Goal: Information Seeking & Learning: Learn about a topic

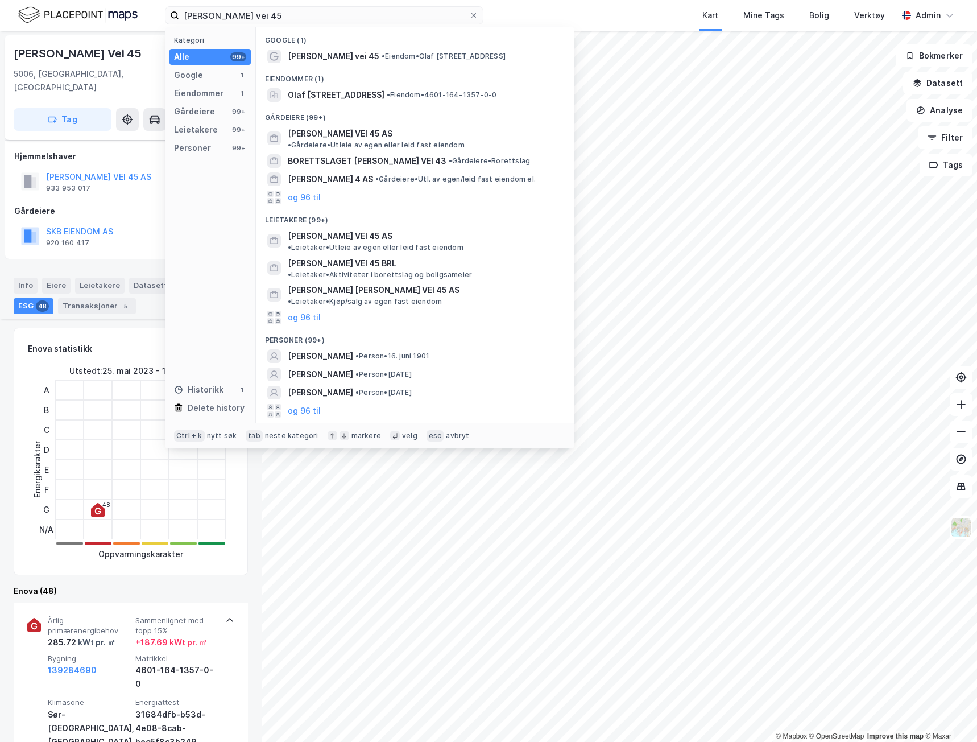
scroll to position [143, 0]
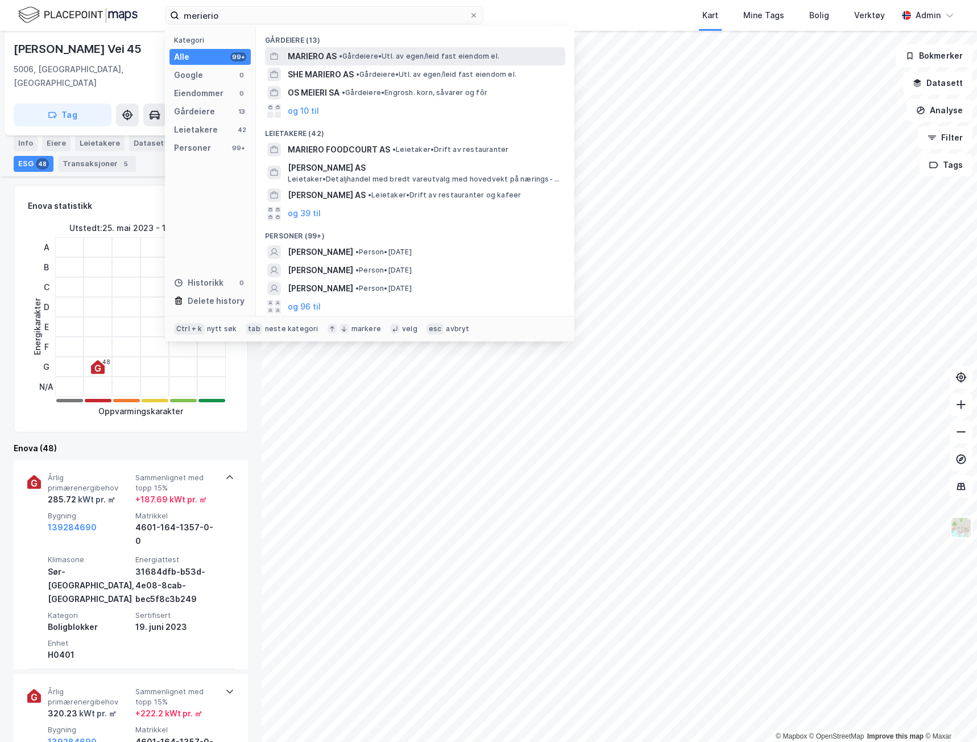
click at [387, 60] on span "• Gårdeiere • Utl. av egen/leid fast eiendom el." at bounding box center [419, 56] width 160 height 9
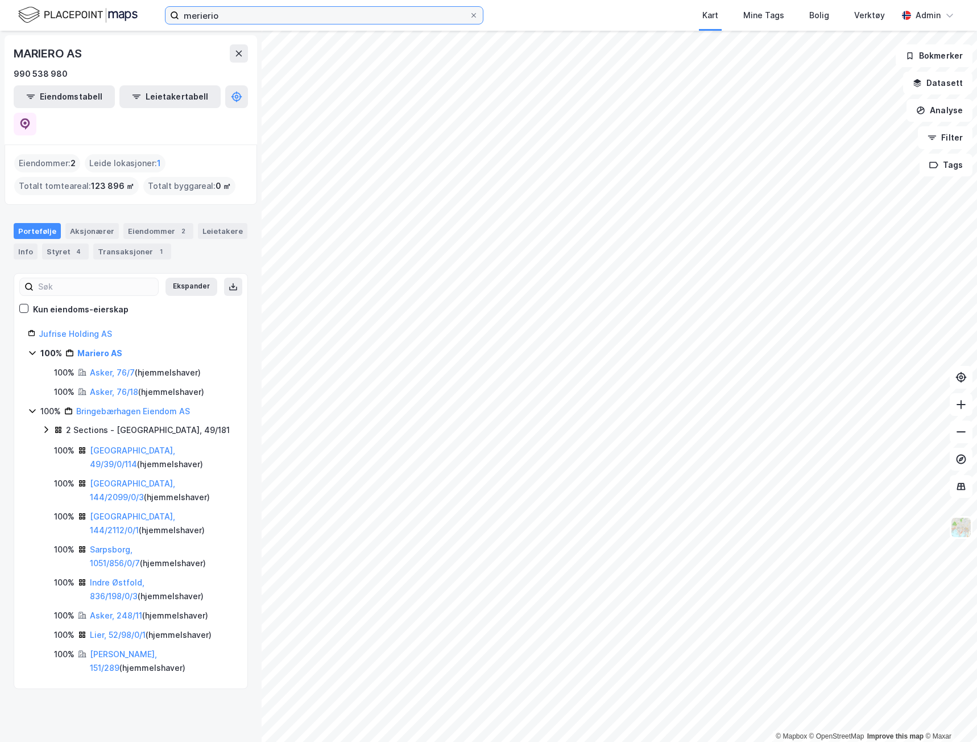
click at [266, 14] on input "merierio" at bounding box center [324, 15] width 290 height 17
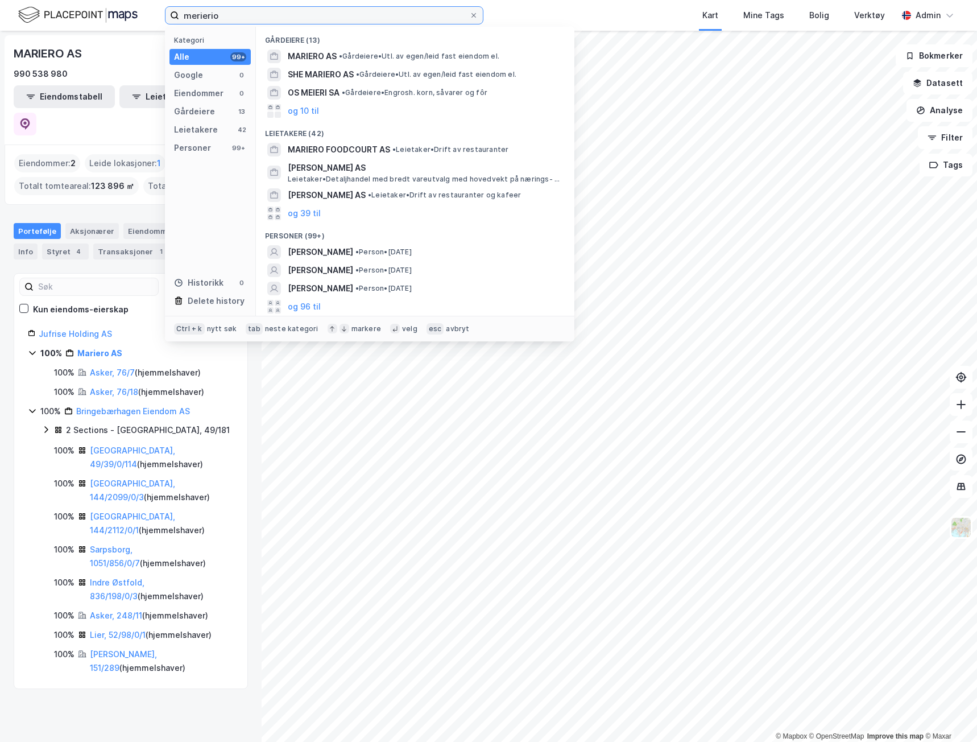
drag, startPoint x: 227, startPoint y: 13, endPoint x: 113, endPoint y: 11, distance: 113.7
click at [113, 11] on div "merierio Kategori Alle 99+ Google 0 Eiendommer 0 Gårdeiere 13 Leietakere 42 Per…" at bounding box center [488, 15] width 977 height 31
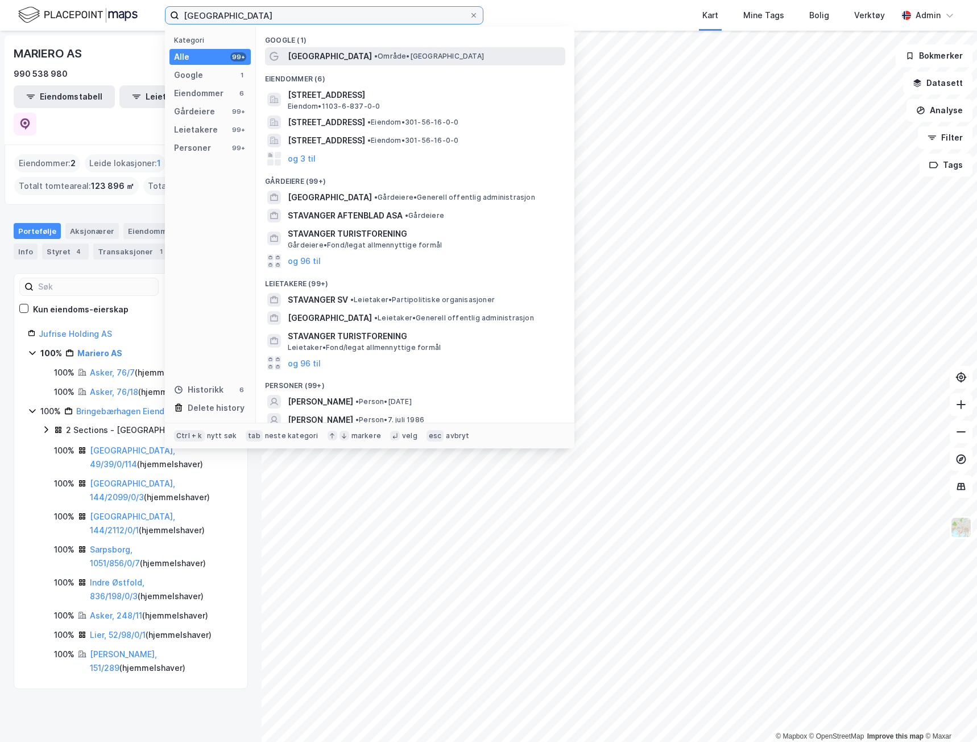
type input "[GEOGRAPHIC_DATA]"
click at [374, 58] on span "• Område • [GEOGRAPHIC_DATA]" at bounding box center [429, 56] width 110 height 9
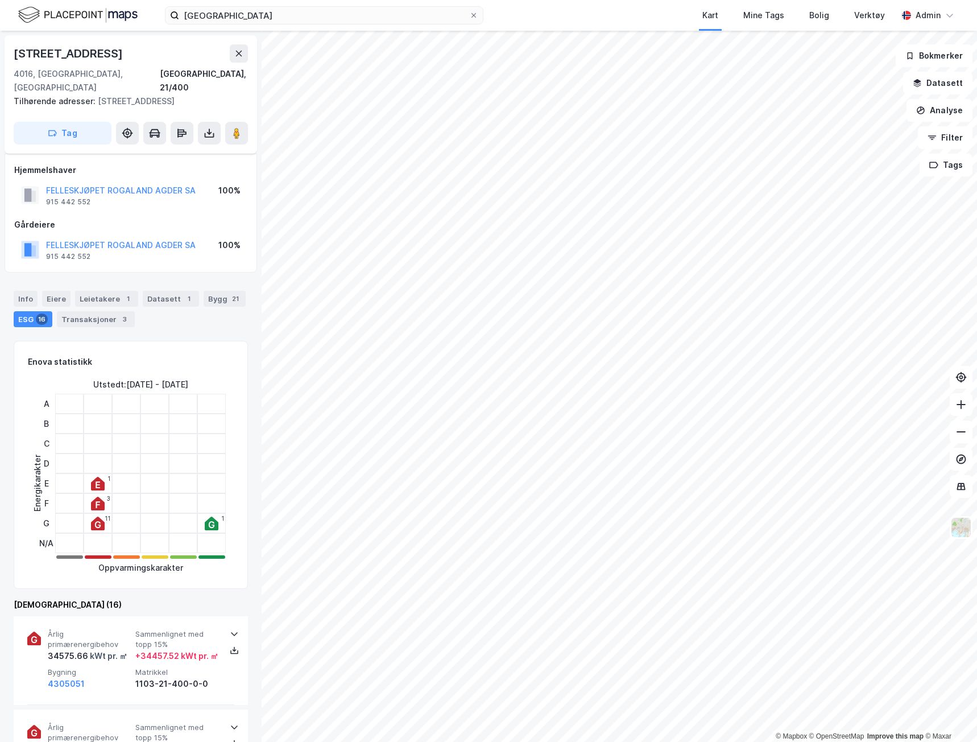
scroll to position [143, 0]
